Goal: Book appointment/travel/reservation

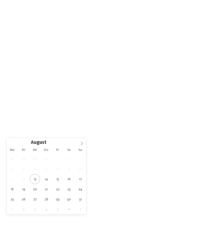
click at [80, 145] on icon at bounding box center [82, 144] width 4 height 4
type div "01.09.2025"
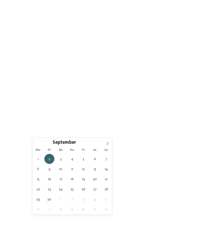
type div "06.09.2025"
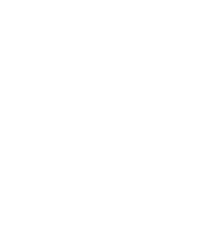
click at [75, 119] on span "Region" at bounding box center [70, 118] width 11 height 4
click at [143, 67] on icon at bounding box center [140, 71] width 11 height 9
click at [101, 119] on span "Meine Wünsche" at bounding box center [100, 118] width 20 height 4
click at [91, 72] on div at bounding box center [88, 72] width 5 height 5
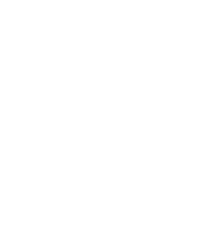
click at [44, 199] on div "übernehmen" at bounding box center [99, 204] width 150 height 10
click at [178, 122] on link "Hotel finden" at bounding box center [179, 117] width 24 height 9
click at [177, 75] on span "filtern" at bounding box center [175, 77] width 12 height 4
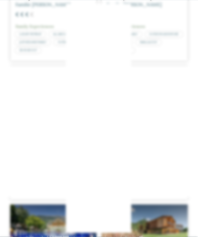
scroll to position [379, 0]
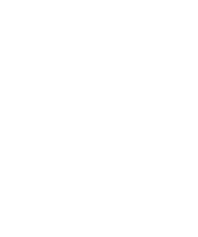
click at [186, 65] on icon at bounding box center [187, 69] width 11 height 9
click at [136, 138] on h4 "Familienresidence & Suiten Das Grafenstein ****ˢ" at bounding box center [145, 145] width 76 height 14
click at [135, 39] on h4 "[PERSON_NAME] & [PERSON_NAME] Family Aparthotel ****ˢ" at bounding box center [145, 49] width 76 height 20
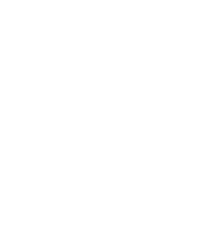
scroll to position [1257, 0]
click at [109, 144] on img at bounding box center [99, 165] width 56 height 42
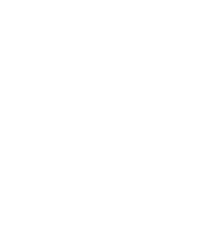
click at [158, 118] on img at bounding box center [160, 139] width 56 height 42
